Goal: Task Accomplishment & Management: Manage account settings

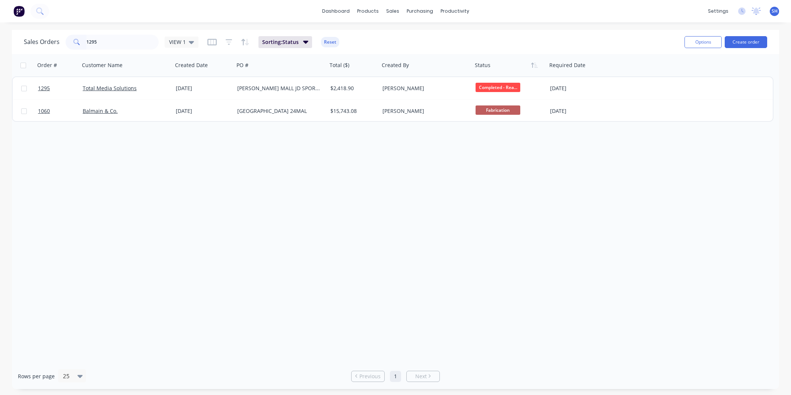
click at [105, 40] on input "1295" at bounding box center [122, 42] width 73 height 15
drag, startPoint x: 100, startPoint y: 40, endPoint x: 64, endPoint y: 32, distance: 37.7
click at [62, 32] on div "Sales Orders 1295 VIEW 1 Sorting: Status Reset Options Create order" at bounding box center [395, 42] width 767 height 24
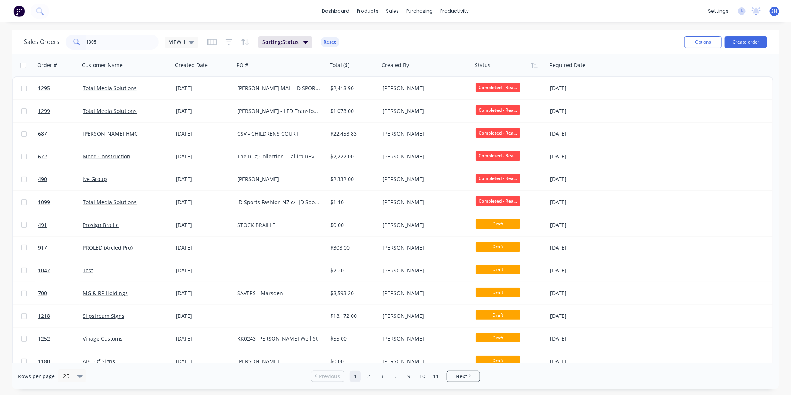
type input "1305"
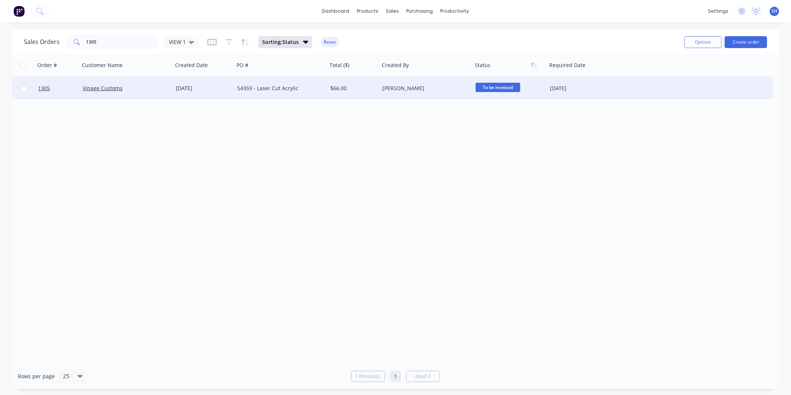
click at [166, 93] on div "Vinage Customs" at bounding box center [126, 88] width 93 height 22
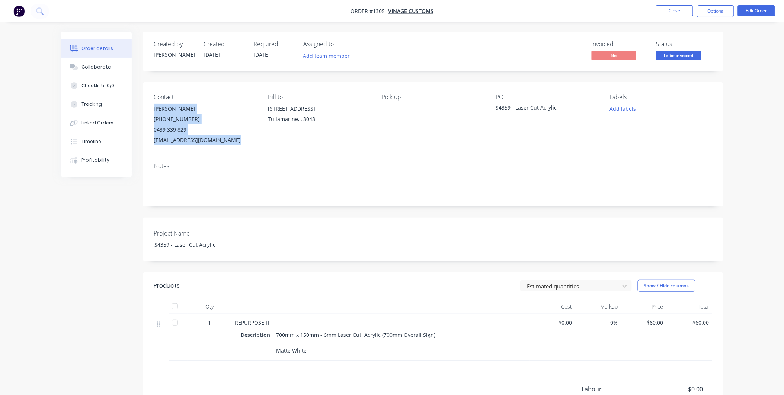
drag, startPoint x: 154, startPoint y: 105, endPoint x: 242, endPoint y: 143, distance: 96.5
click at [242, 143] on div "[PERSON_NAME] [PHONE_NUMBER] [EMAIL_ADDRESS][DOMAIN_NAME]" at bounding box center [205, 124] width 102 height 42
copy div "[PERSON_NAME] [PHONE_NUMBER] [EMAIL_ADDRESS][DOMAIN_NAME]"
click at [711, 15] on button "Options" at bounding box center [715, 11] width 37 height 12
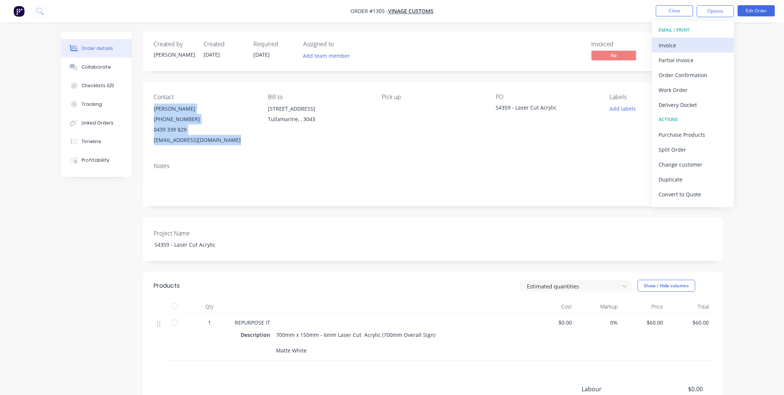
click at [685, 43] on div "Invoice" at bounding box center [693, 45] width 68 height 11
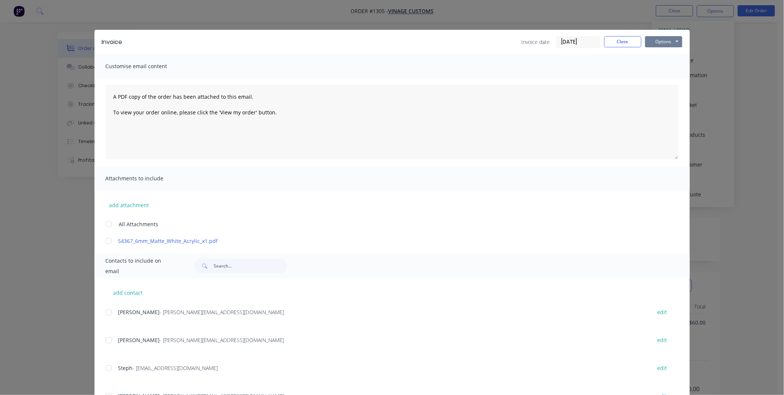
click at [660, 41] on button "Options" at bounding box center [663, 41] width 37 height 11
click at [659, 64] on button "Print" at bounding box center [669, 67] width 48 height 12
click at [615, 45] on button "Close" at bounding box center [622, 41] width 37 height 11
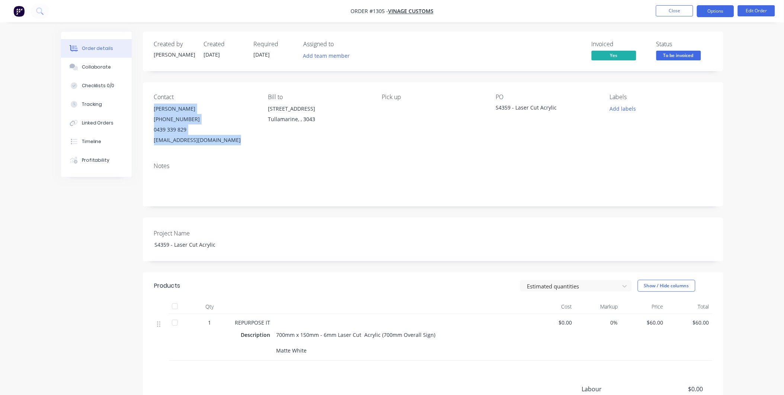
click at [705, 11] on button "Options" at bounding box center [715, 11] width 37 height 12
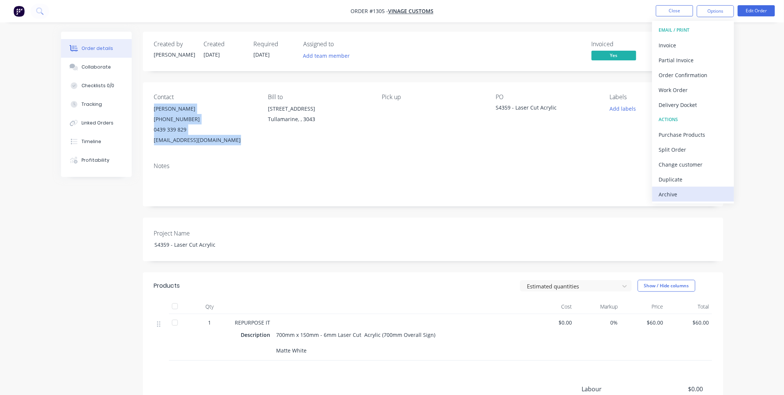
click at [706, 198] on div "Archive" at bounding box center [693, 194] width 68 height 11
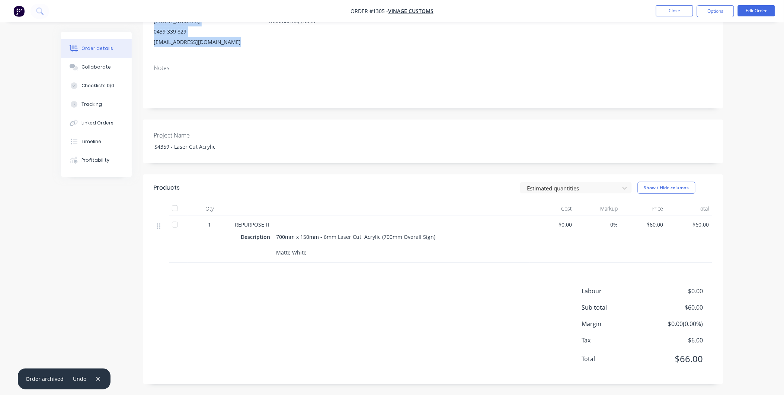
scroll to position [99, 0]
click at [678, 13] on button "Close" at bounding box center [674, 10] width 37 height 11
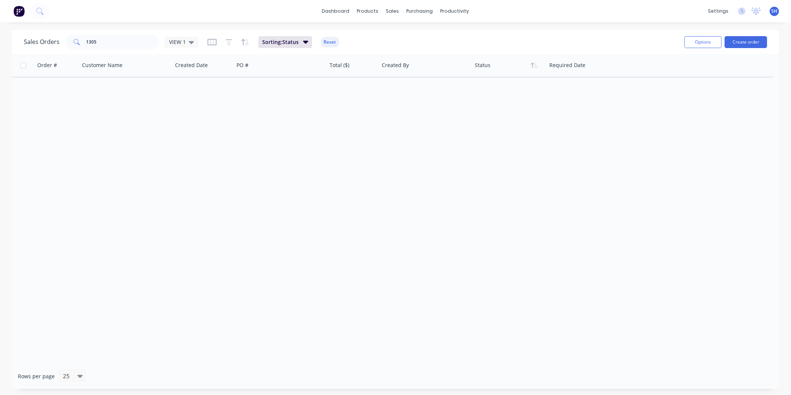
click at [613, 171] on div "Order # Customer Name Created Date PO # Total ($) Created By Status Required Da…" at bounding box center [395, 208] width 767 height 309
